Goal: Task Accomplishment & Management: Manage account settings

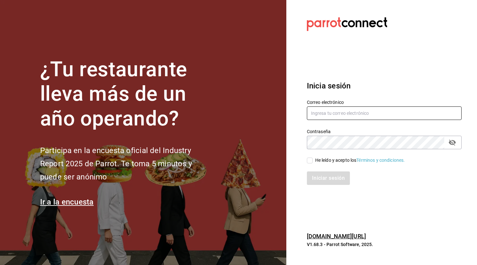
click at [342, 112] on input "text" at bounding box center [384, 112] width 155 height 13
type input "maaxchaa@gmail.com"
click at [312, 158] on input "He leído y acepto los Términos y condiciones." at bounding box center [310, 160] width 6 height 6
checkbox input "true"
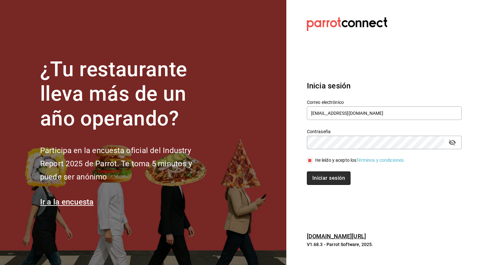
click at [331, 182] on button "Iniciar sesión" at bounding box center [329, 177] width 44 height 13
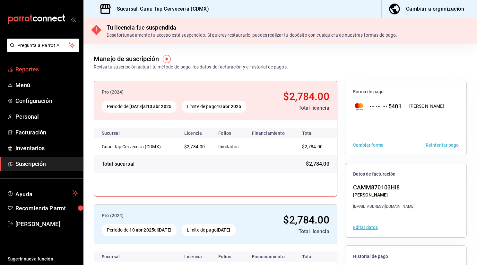
click at [33, 71] on span "Reportes" at bounding box center [46, 69] width 63 height 9
click at [35, 70] on span "Reportes" at bounding box center [46, 69] width 63 height 9
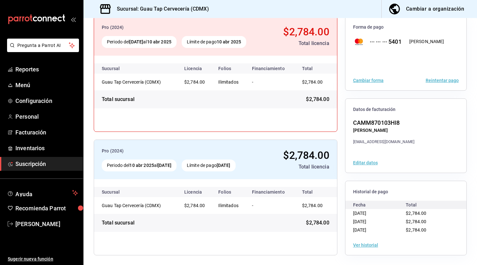
scroll to position [65, 0]
click at [166, 206] on td "Guau Tap Cervecería (CDMX)" at bounding box center [136, 204] width 85 height 17
click at [21, 82] on span "Menú" at bounding box center [46, 85] width 63 height 9
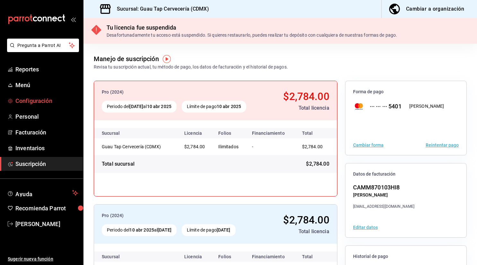
click at [37, 102] on span "Configuración" at bounding box center [46, 100] width 63 height 9
click at [35, 118] on span "Personal" at bounding box center [46, 116] width 63 height 9
click at [29, 133] on span "Facturación" at bounding box center [46, 132] width 63 height 9
click at [41, 149] on span "Inventarios" at bounding box center [46, 148] width 63 height 9
click at [425, 9] on div "Cambiar a organización" at bounding box center [435, 8] width 58 height 9
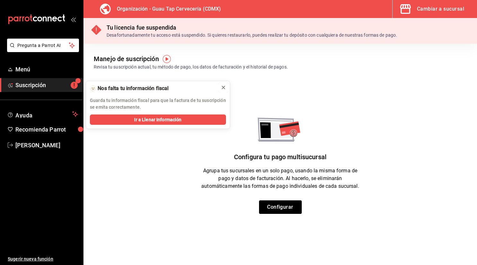
click at [223, 88] on icon at bounding box center [223, 87] width 3 height 3
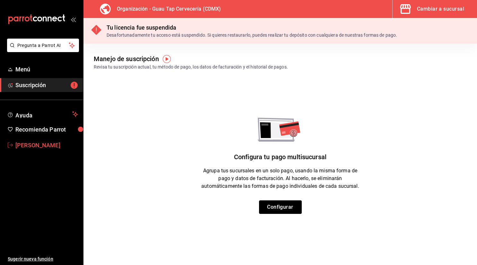
click at [49, 146] on span "[PERSON_NAME]" at bounding box center [46, 145] width 63 height 9
